Goal: Task Accomplishment & Management: Use online tool/utility

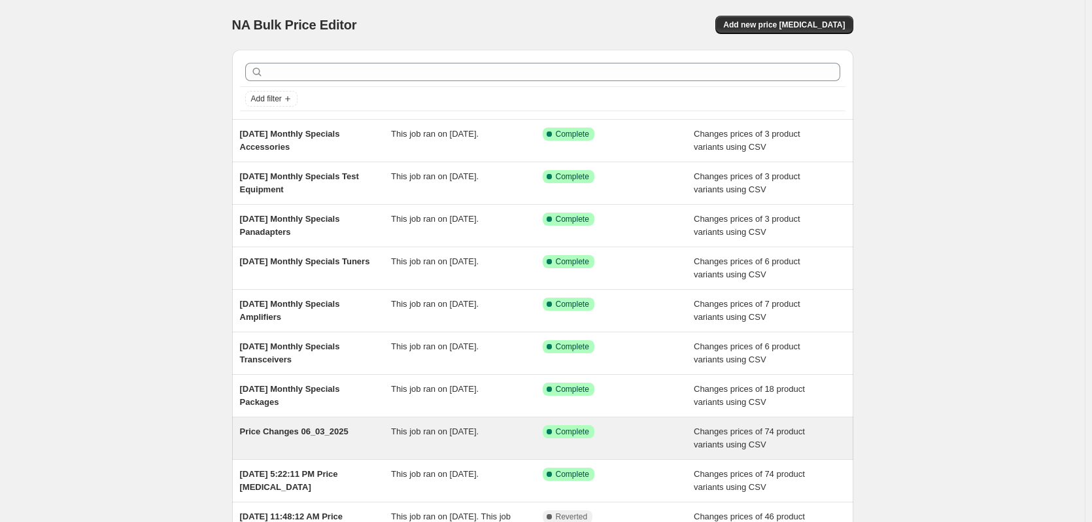
click at [296, 436] on span "Price Changes 06_03_2025" at bounding box center [294, 431] width 109 height 10
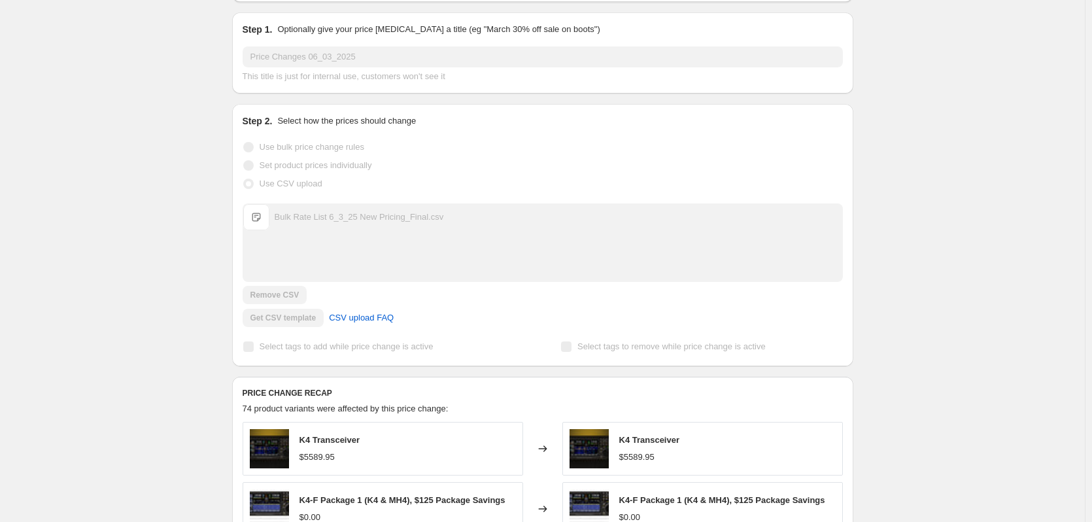
scroll to position [196, 0]
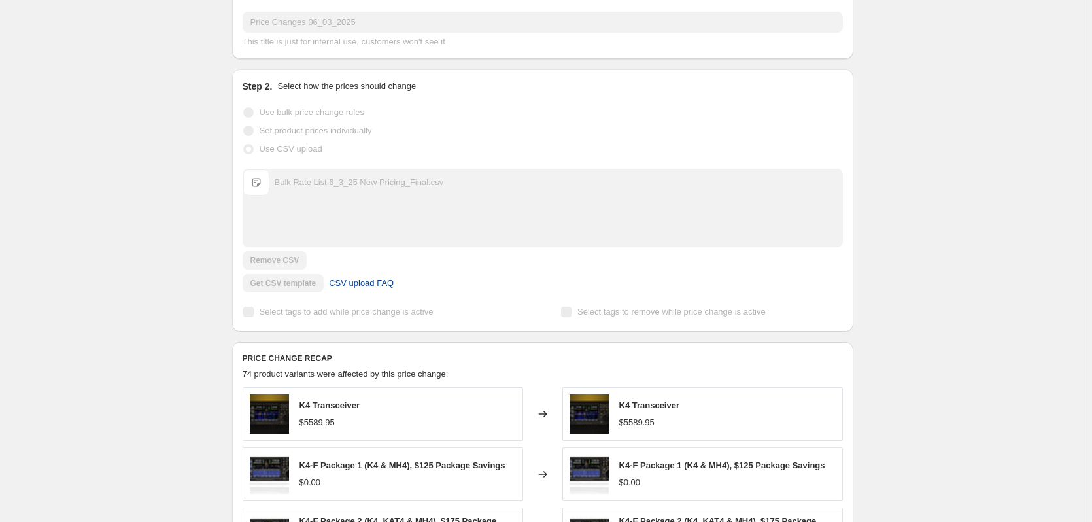
click at [361, 286] on span "CSV upload FAQ" at bounding box center [361, 283] width 65 height 13
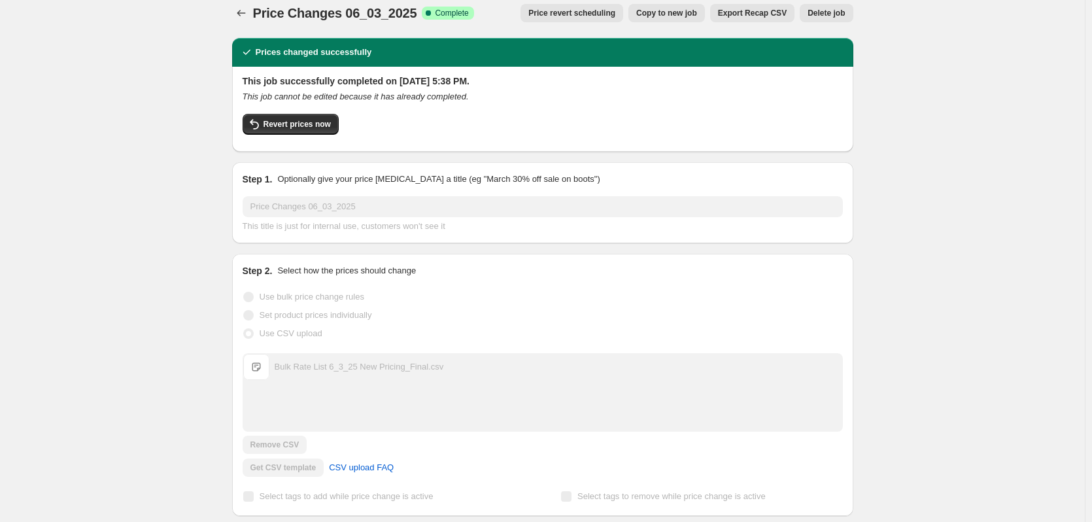
scroll to position [0, 0]
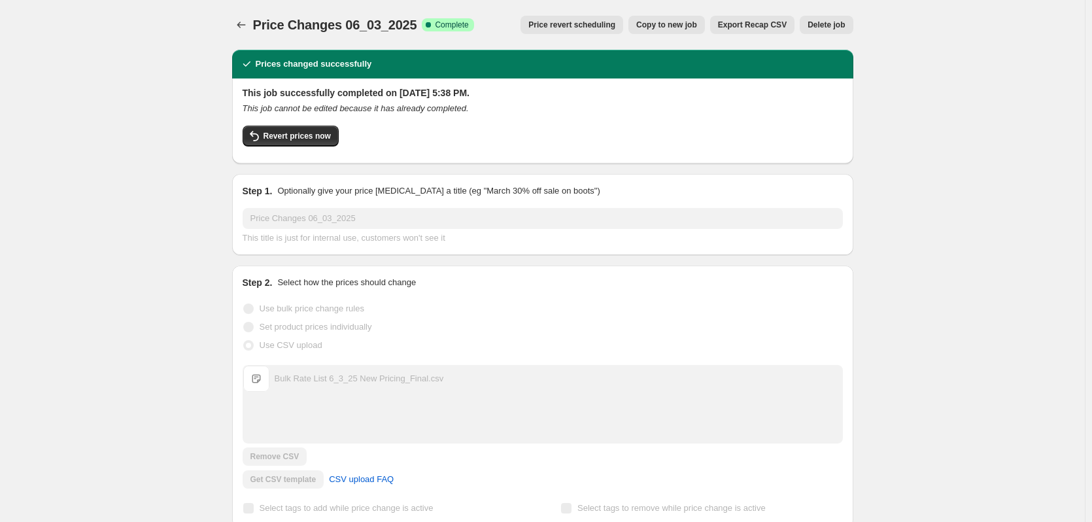
click at [761, 29] on span "Export Recap CSV" at bounding box center [752, 25] width 69 height 10
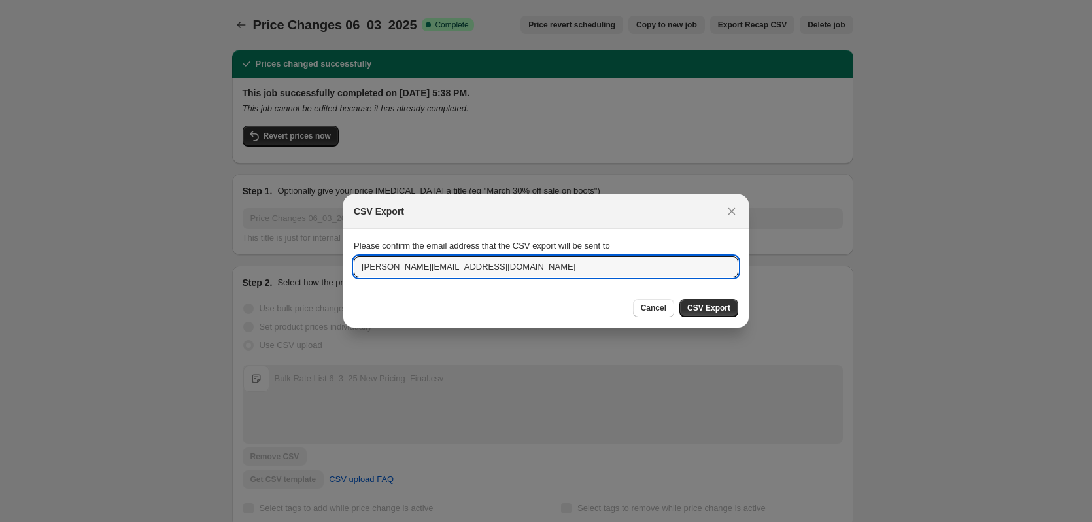
drag, startPoint x: 396, startPoint y: 266, endPoint x: 323, endPoint y: 265, distance: 73.3
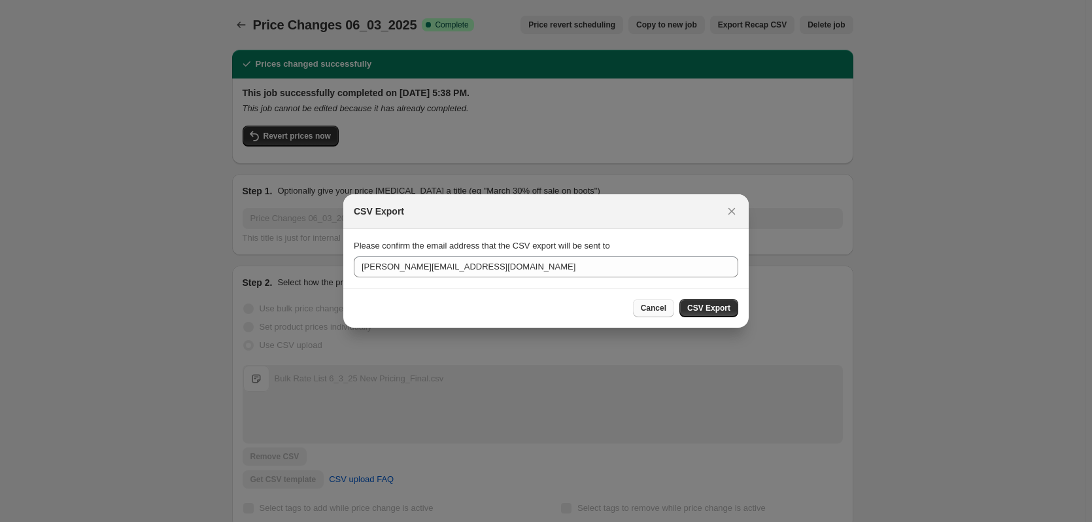
click at [667, 310] on span "Cancel" at bounding box center [654, 308] width 26 height 10
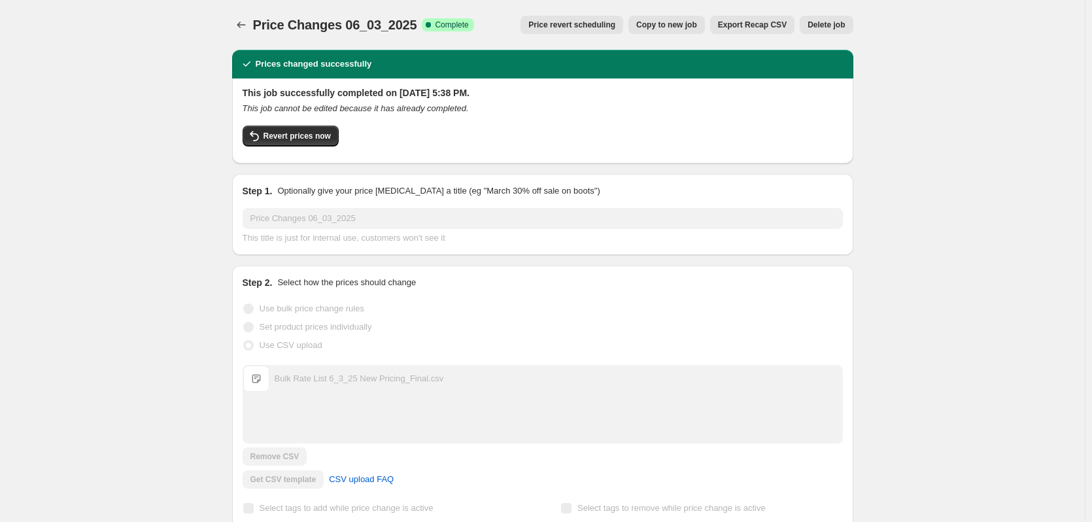
click at [743, 20] on span "Export Recap CSV" at bounding box center [752, 25] width 69 height 10
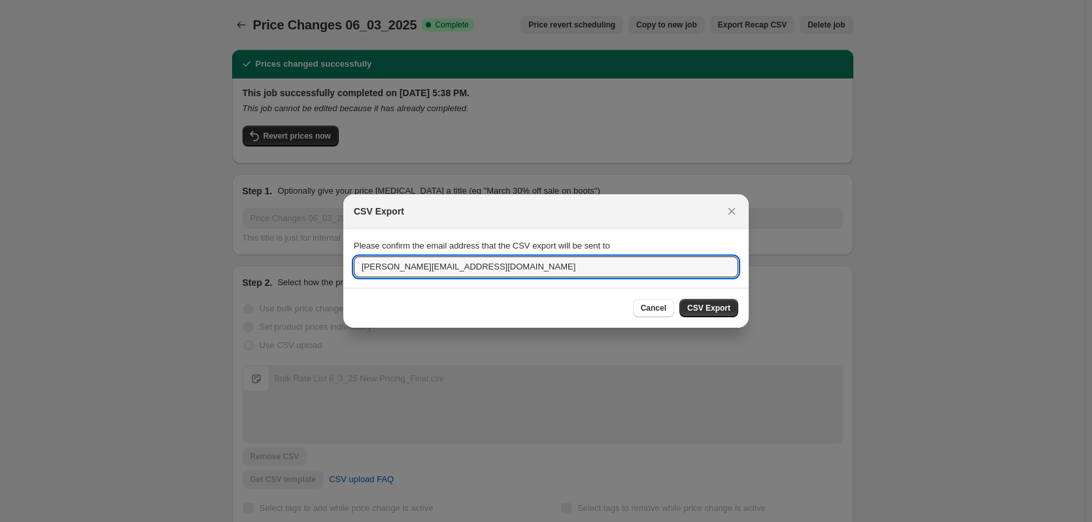
drag, startPoint x: 394, startPoint y: 268, endPoint x: 338, endPoint y: 282, distance: 58.7
type input "[PERSON_NAME][EMAIL_ADDRESS][DOMAIN_NAME]"
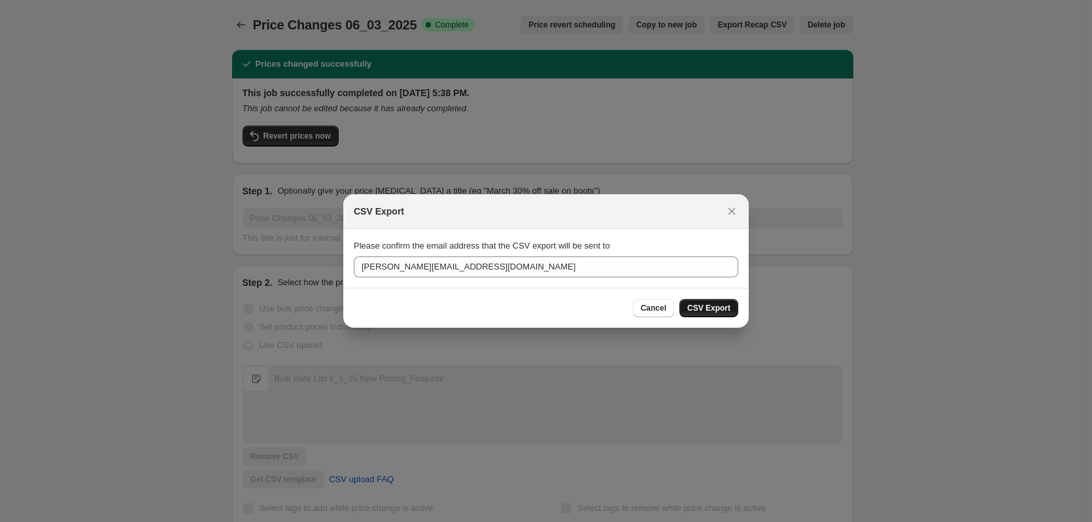
click at [726, 309] on span "CSV Export" at bounding box center [708, 308] width 43 height 10
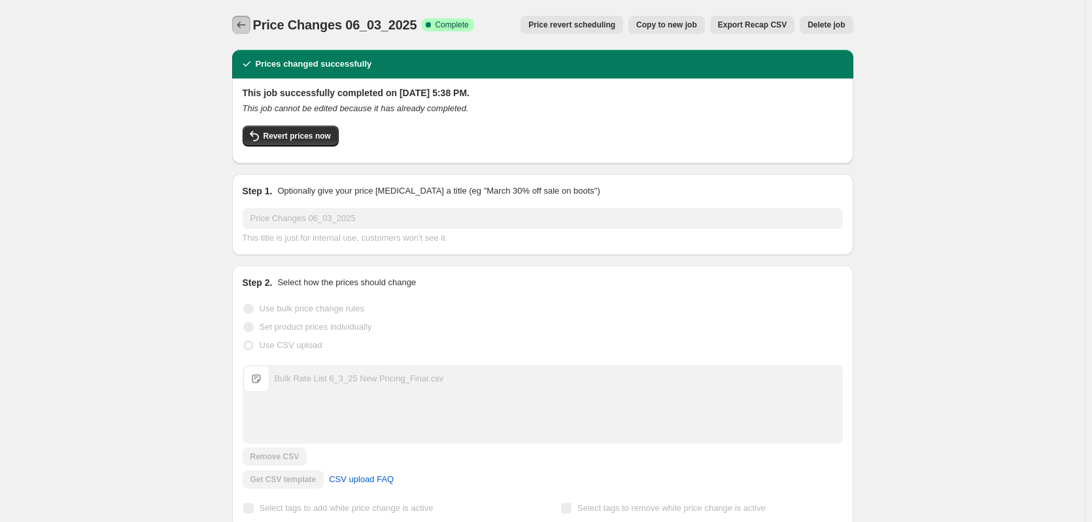
click at [246, 29] on icon "Price change jobs" at bounding box center [241, 24] width 13 height 13
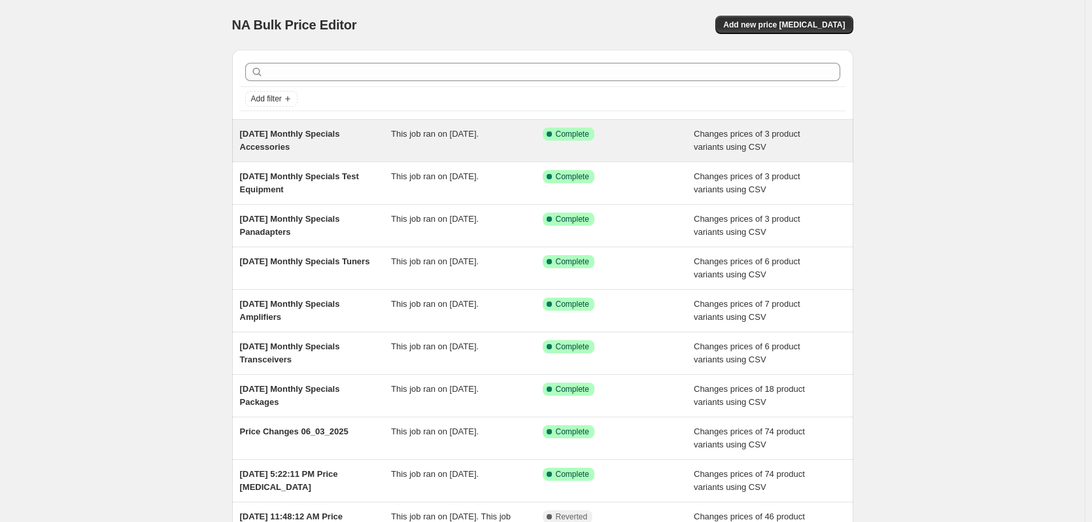
click at [325, 141] on div "[DATE] Monthly Specials Accessories" at bounding box center [316, 141] width 152 height 26
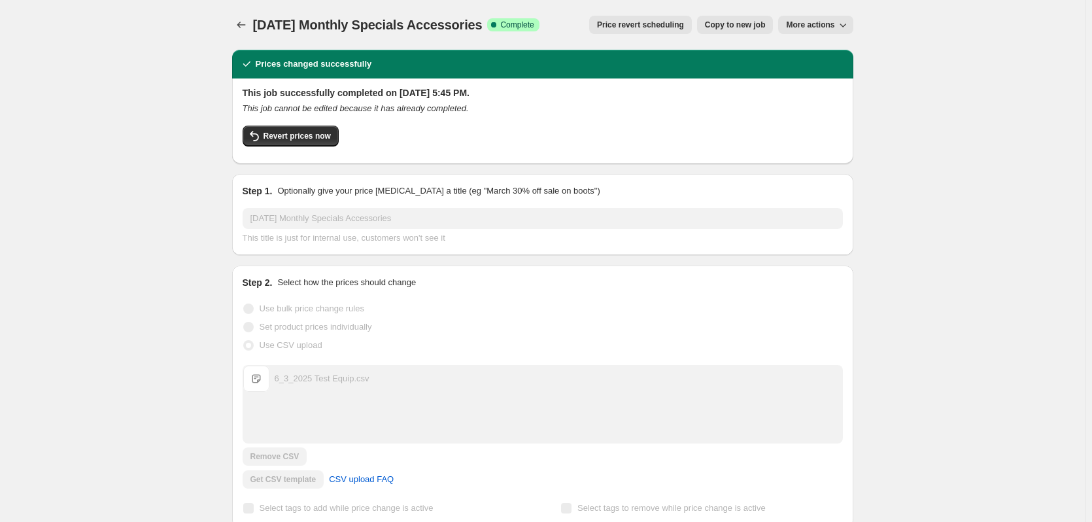
click at [809, 26] on span "More actions" at bounding box center [810, 25] width 48 height 10
click at [817, 54] on span "Export Recap CSV" at bounding box center [827, 52] width 71 height 10
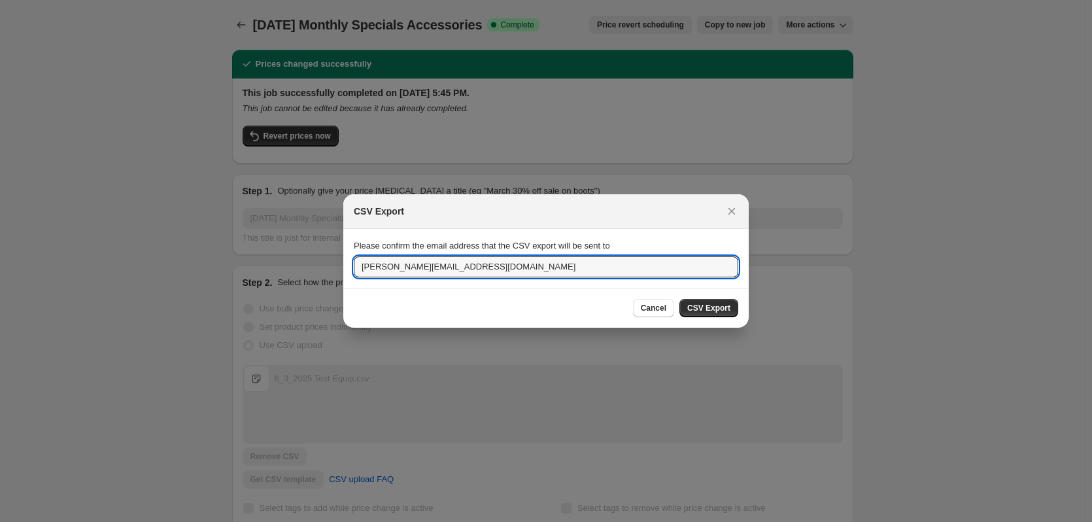
drag, startPoint x: 395, startPoint y: 264, endPoint x: 337, endPoint y: 271, distance: 58.6
type input "[PERSON_NAME][EMAIL_ADDRESS][DOMAIN_NAME]"
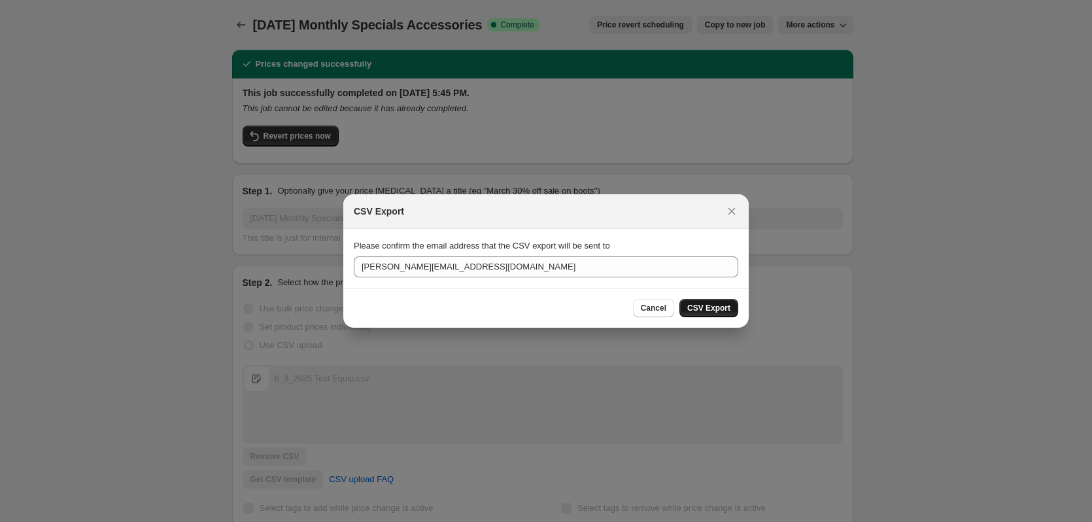
click at [726, 311] on span "CSV Export" at bounding box center [708, 308] width 43 height 10
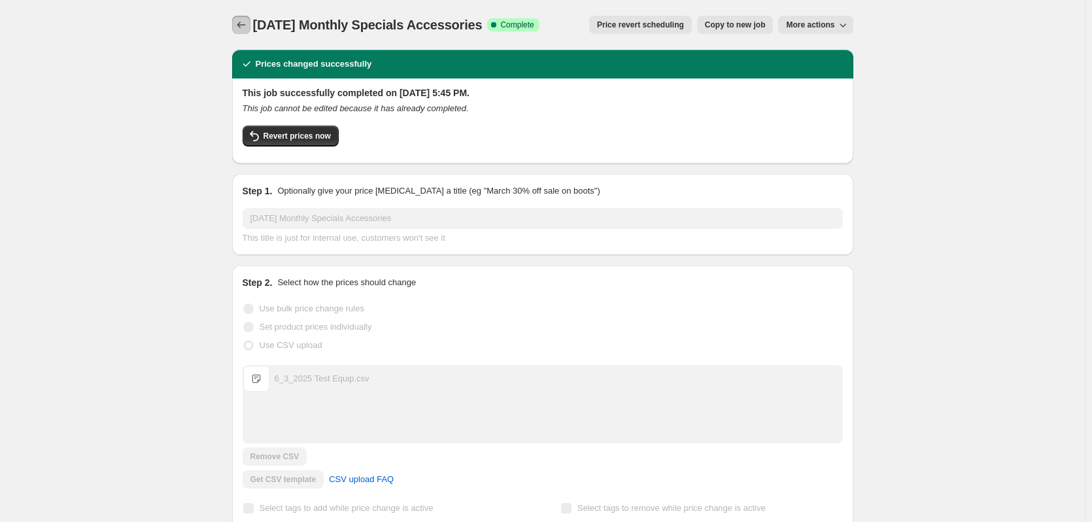
click at [241, 23] on icon "Price change jobs" at bounding box center [241, 24] width 13 height 13
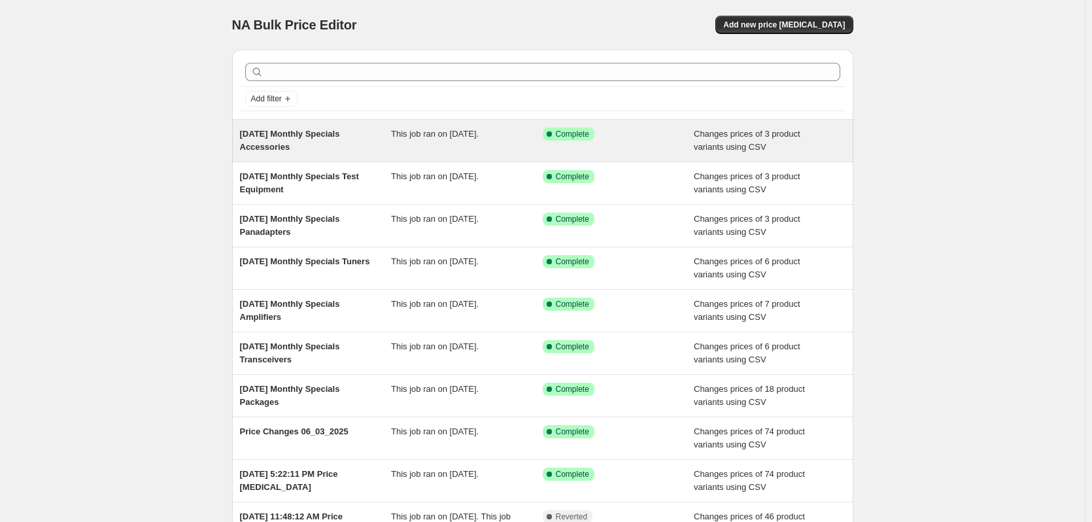
click at [316, 144] on div "[DATE] Monthly Specials Accessories" at bounding box center [316, 141] width 152 height 26
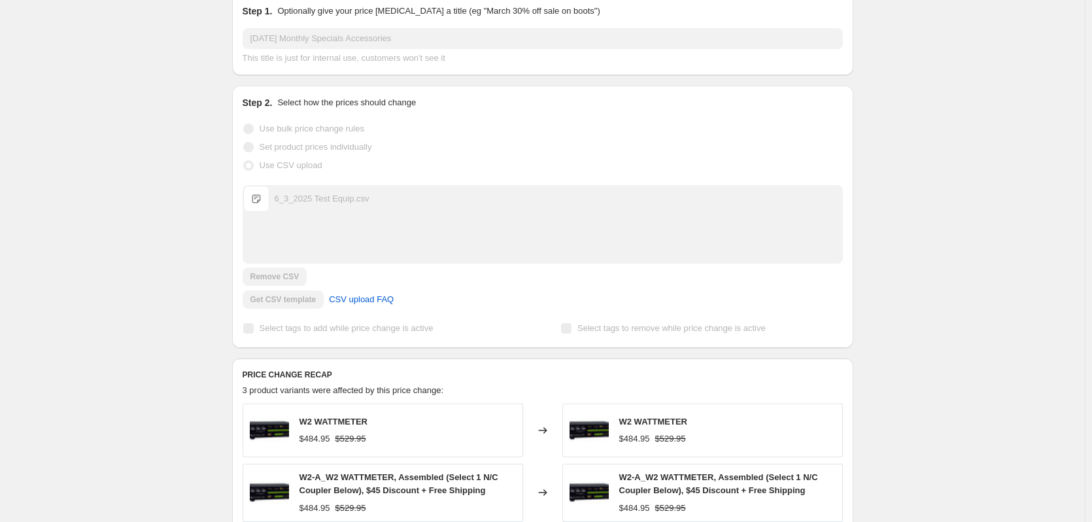
scroll to position [196, 0]
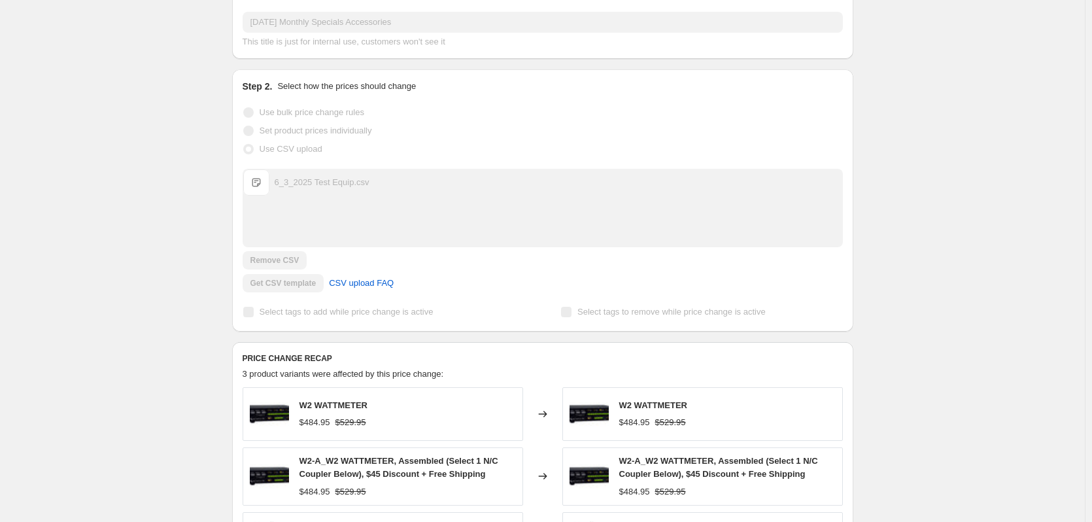
click at [260, 184] on span "6_3_2025 Test Equip.csv" at bounding box center [256, 182] width 26 height 26
click at [252, 148] on span at bounding box center [248, 149] width 10 height 10
click at [282, 288] on div "Get CSV template CSV upload FAQ" at bounding box center [543, 283] width 600 height 18
click at [300, 284] on div "Get CSV template CSV upload FAQ" at bounding box center [543, 283] width 600 height 18
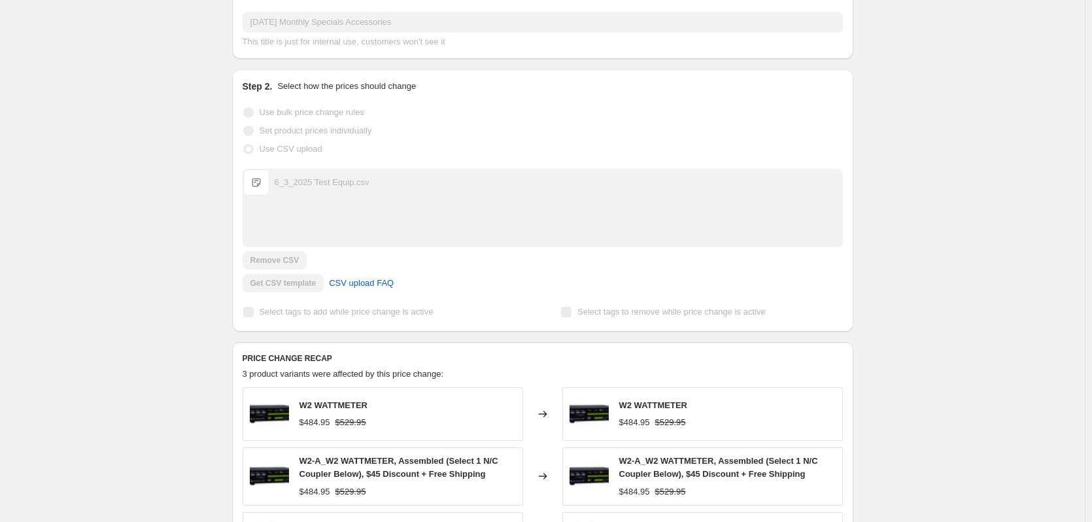
click at [300, 284] on div "Get CSV template CSV upload FAQ" at bounding box center [543, 283] width 600 height 18
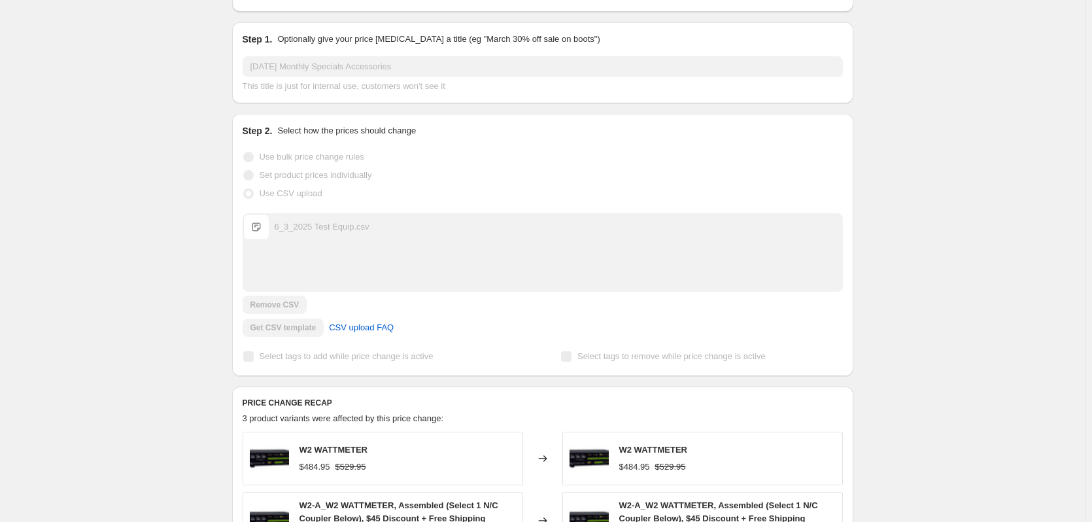
scroll to position [0, 0]
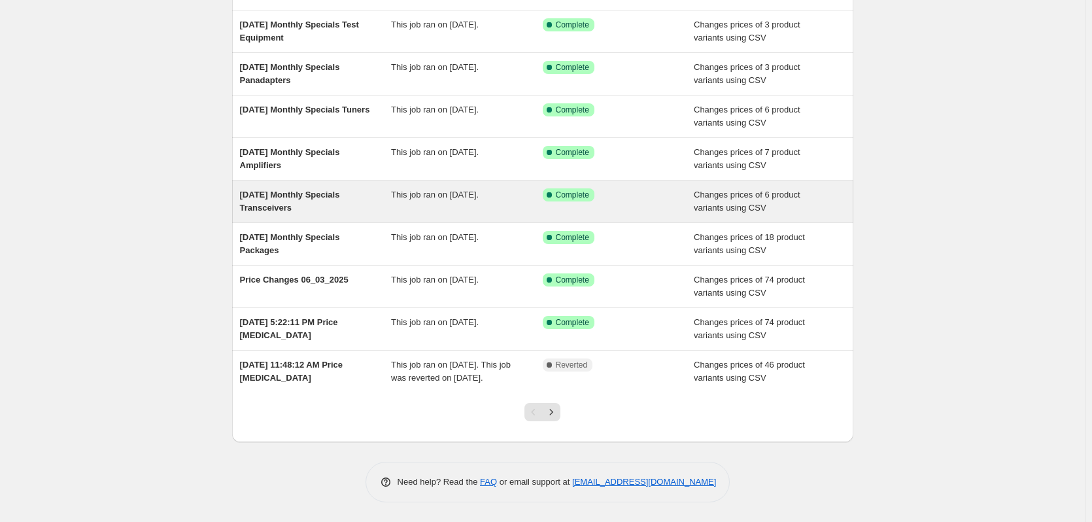
scroll to position [165, 0]
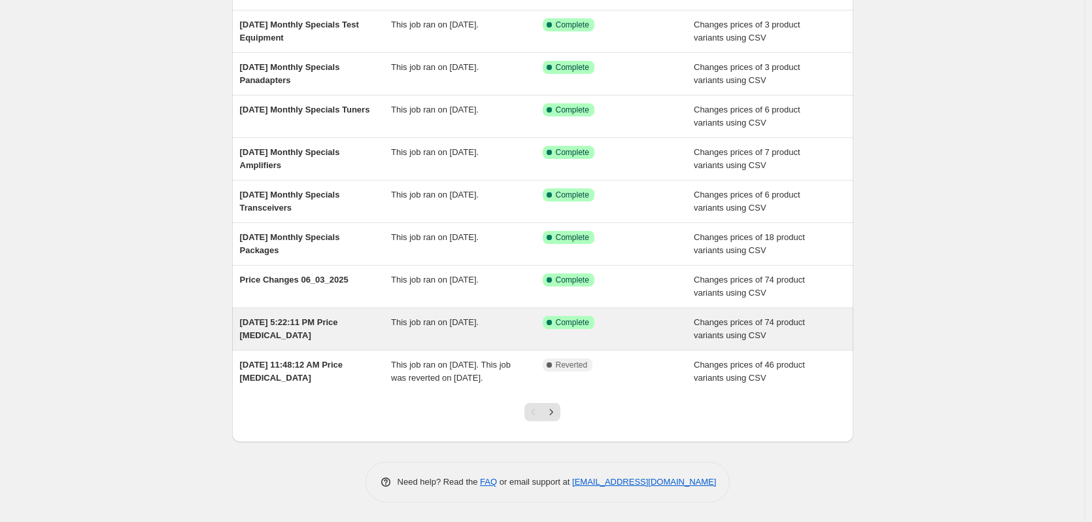
drag, startPoint x: 314, startPoint y: 309, endPoint x: 307, endPoint y: 315, distance: 8.8
click at [307, 316] on div "[DATE] 5:22:11 PM Price [MEDICAL_DATA]" at bounding box center [316, 329] width 152 height 26
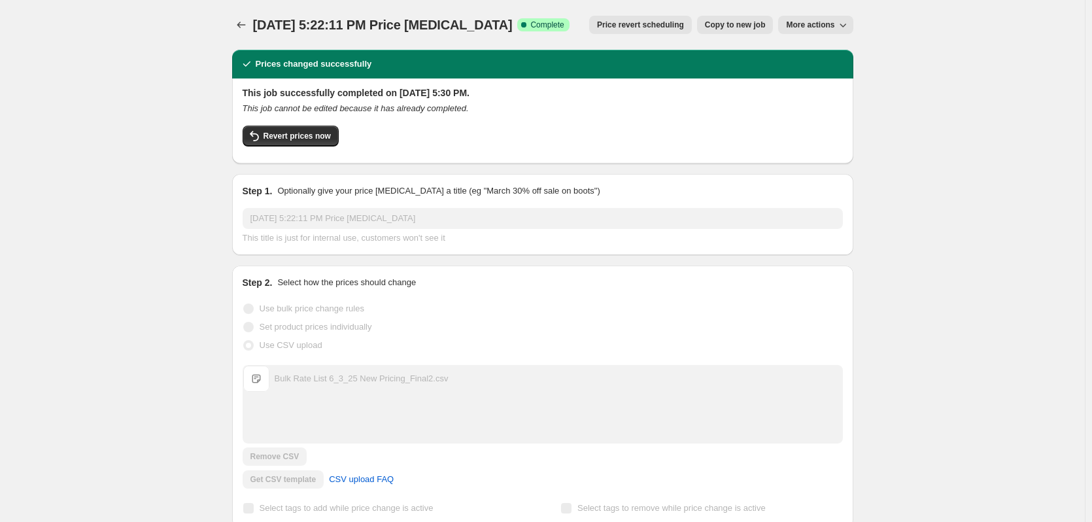
click at [816, 29] on span "More actions" at bounding box center [810, 25] width 48 height 10
click at [243, 26] on icon "Price change jobs" at bounding box center [241, 24] width 13 height 13
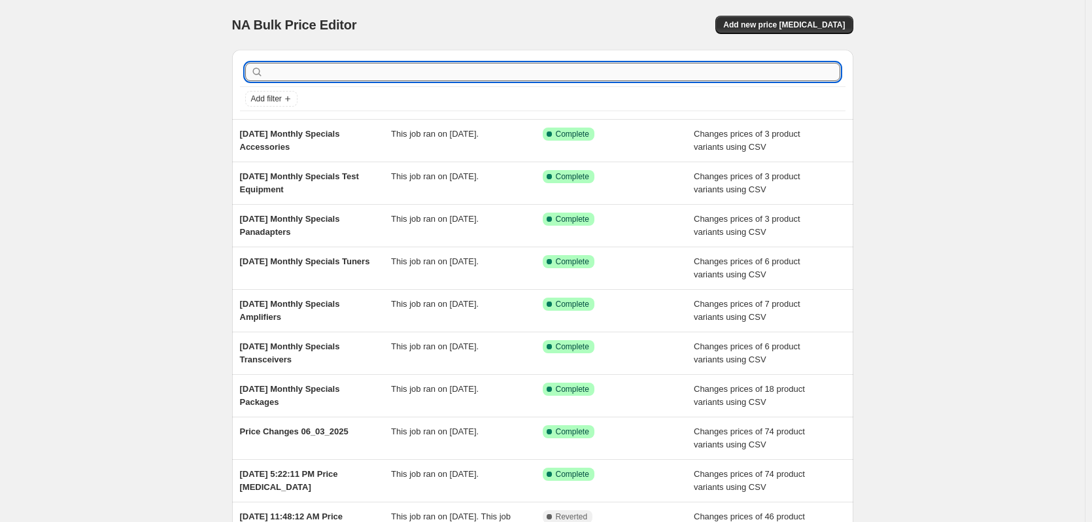
click at [334, 68] on input "text" at bounding box center [553, 72] width 574 height 18
type input "csv template"
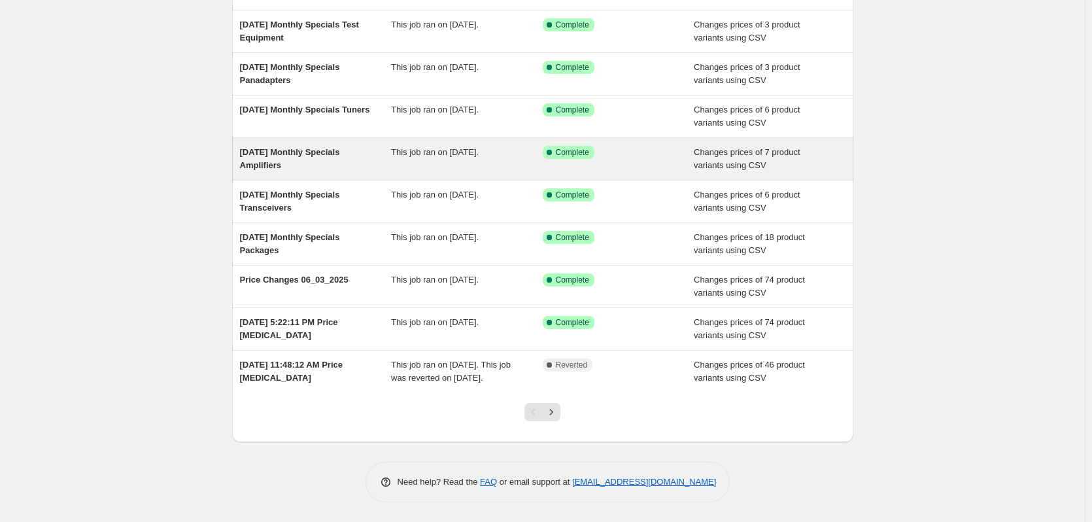
scroll to position [165, 0]
